Goal: Transaction & Acquisition: Book appointment/travel/reservation

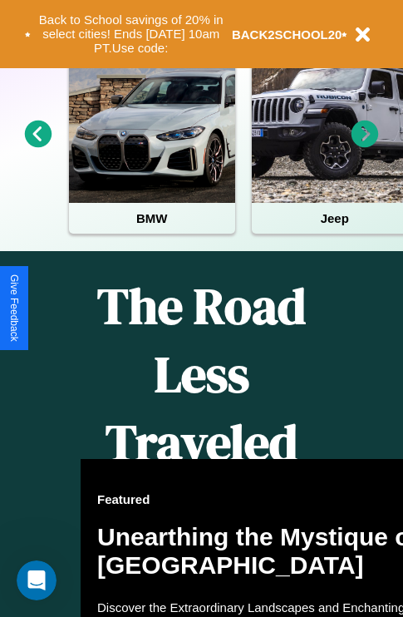
scroll to position [2014, 0]
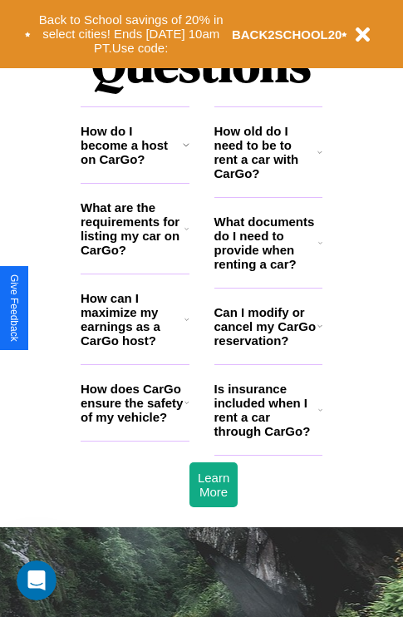
click at [135, 424] on h3 "How does CarGo ensure the safety of my vehicle?" at bounding box center [133, 403] width 104 height 42
click at [320, 249] on icon at bounding box center [320, 242] width 4 height 13
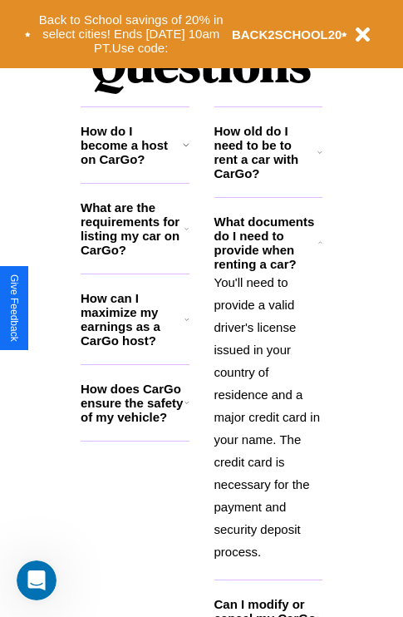
click at [185, 151] on icon at bounding box center [186, 144] width 7 height 13
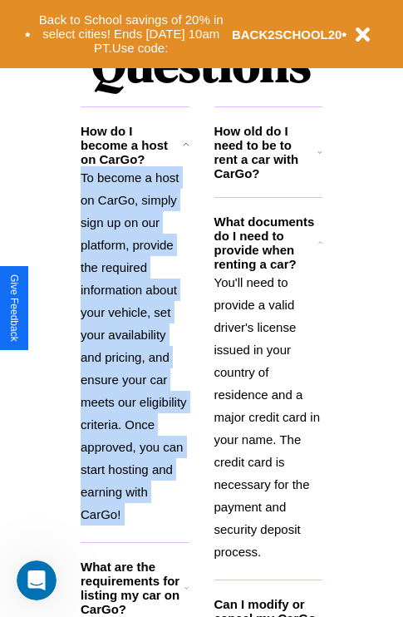
scroll to position [2133, 0]
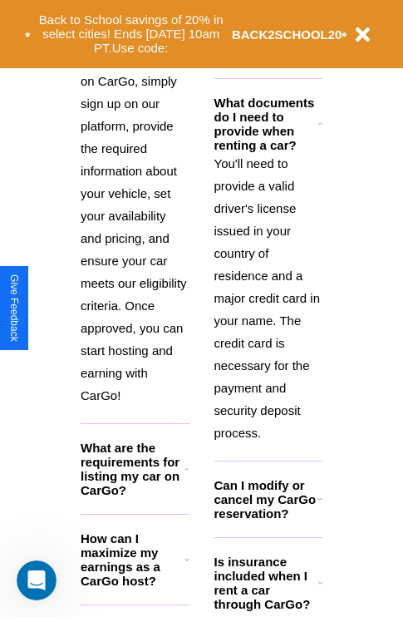
click at [320, 589] on icon at bounding box center [320, 582] width 4 height 13
click at [131, 34] on button "Back to School savings of 20% in select cities! Ends [DATE] 10am PT. Use code:" at bounding box center [131, 34] width 201 height 52
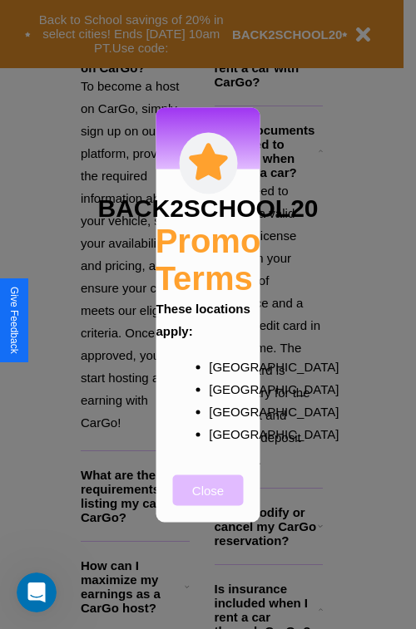
click at [208, 501] on button "Close" at bounding box center [208, 490] width 71 height 31
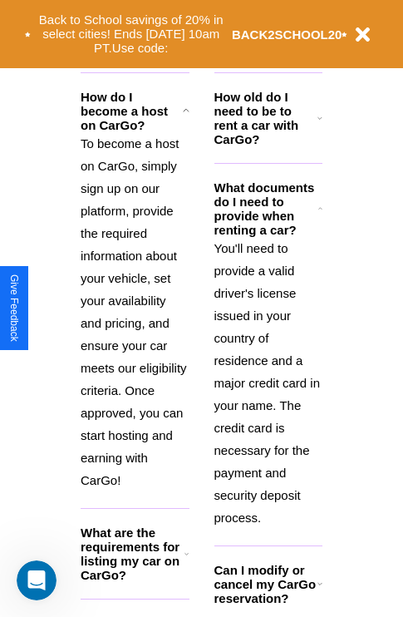
scroll to position [1618, 0]
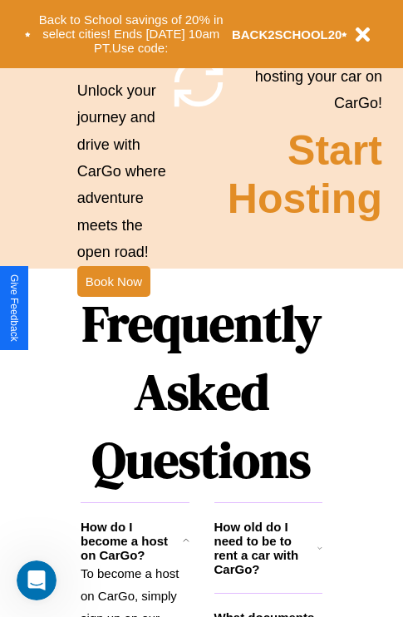
click at [113, 308] on h1 "Frequently Asked Questions" at bounding box center [202, 391] width 242 height 221
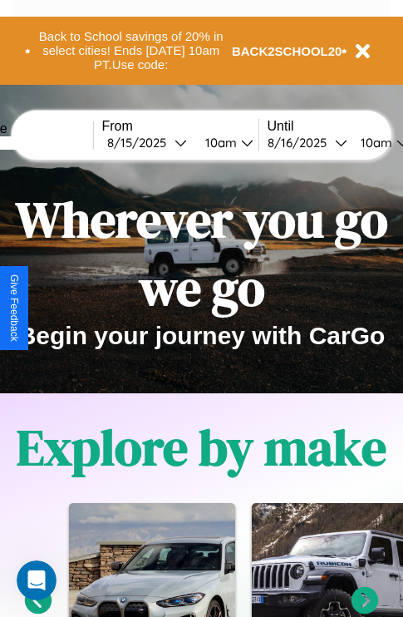
scroll to position [0, 62]
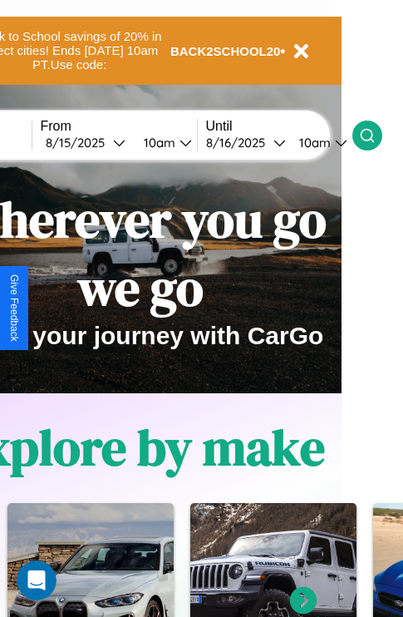
type input "******"
click at [376, 135] on icon at bounding box center [367, 135] width 17 height 17
